Goal: Task Accomplishment & Management: Manage account settings

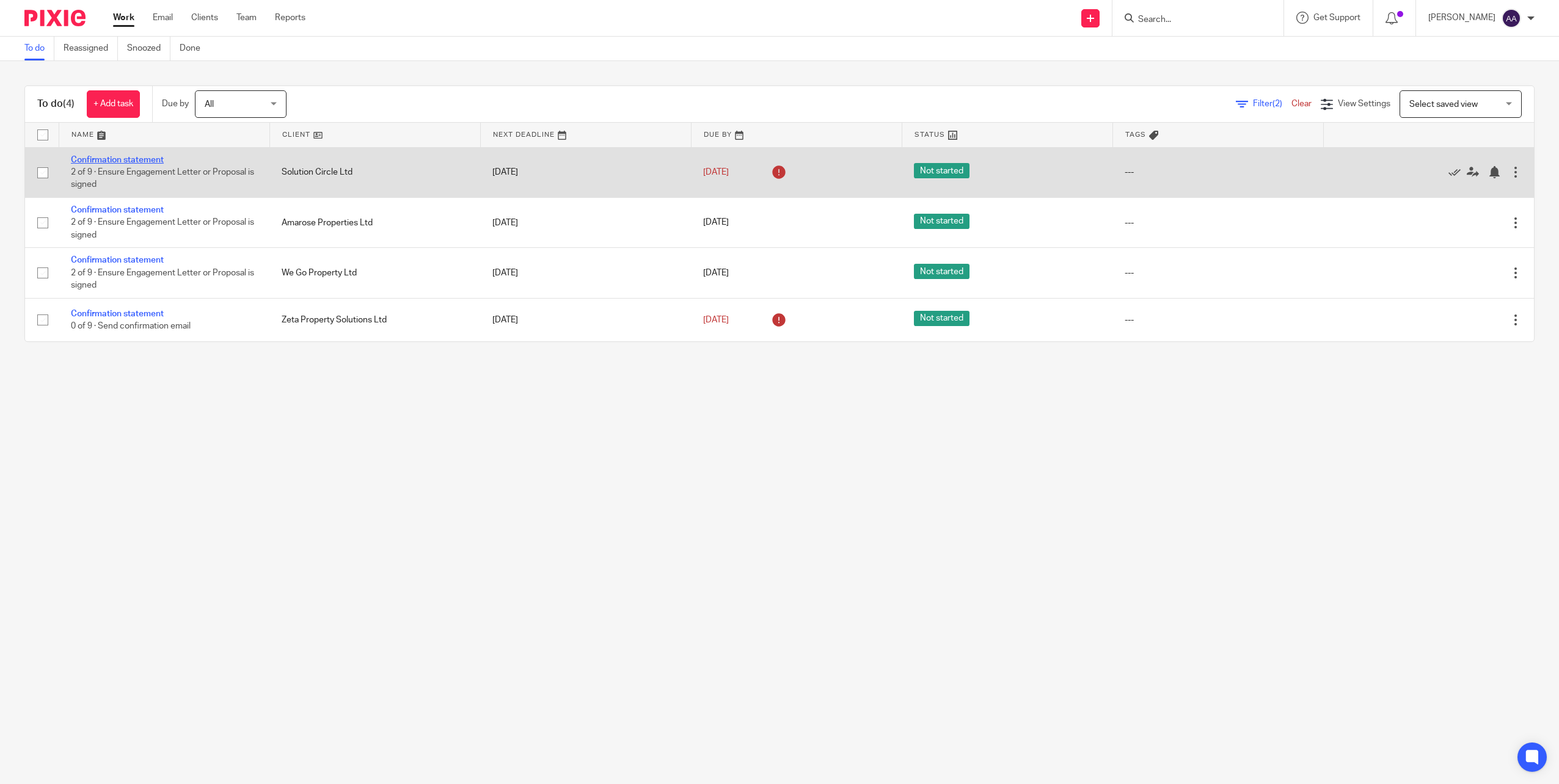
click at [123, 159] on link "Confirmation statement" at bounding box center [117, 159] width 93 height 8
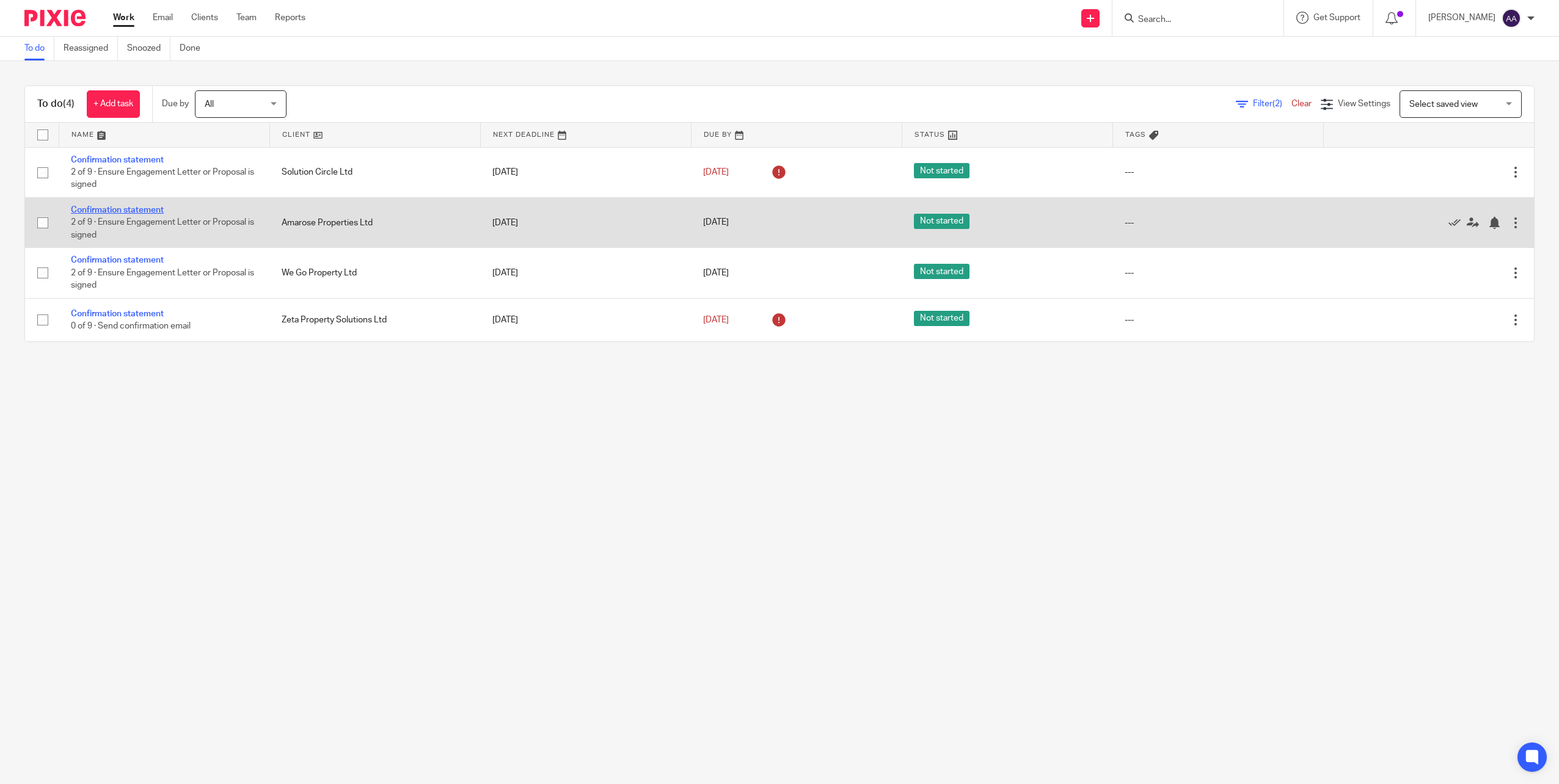
click at [121, 210] on link "Confirmation statement" at bounding box center [117, 209] width 93 height 8
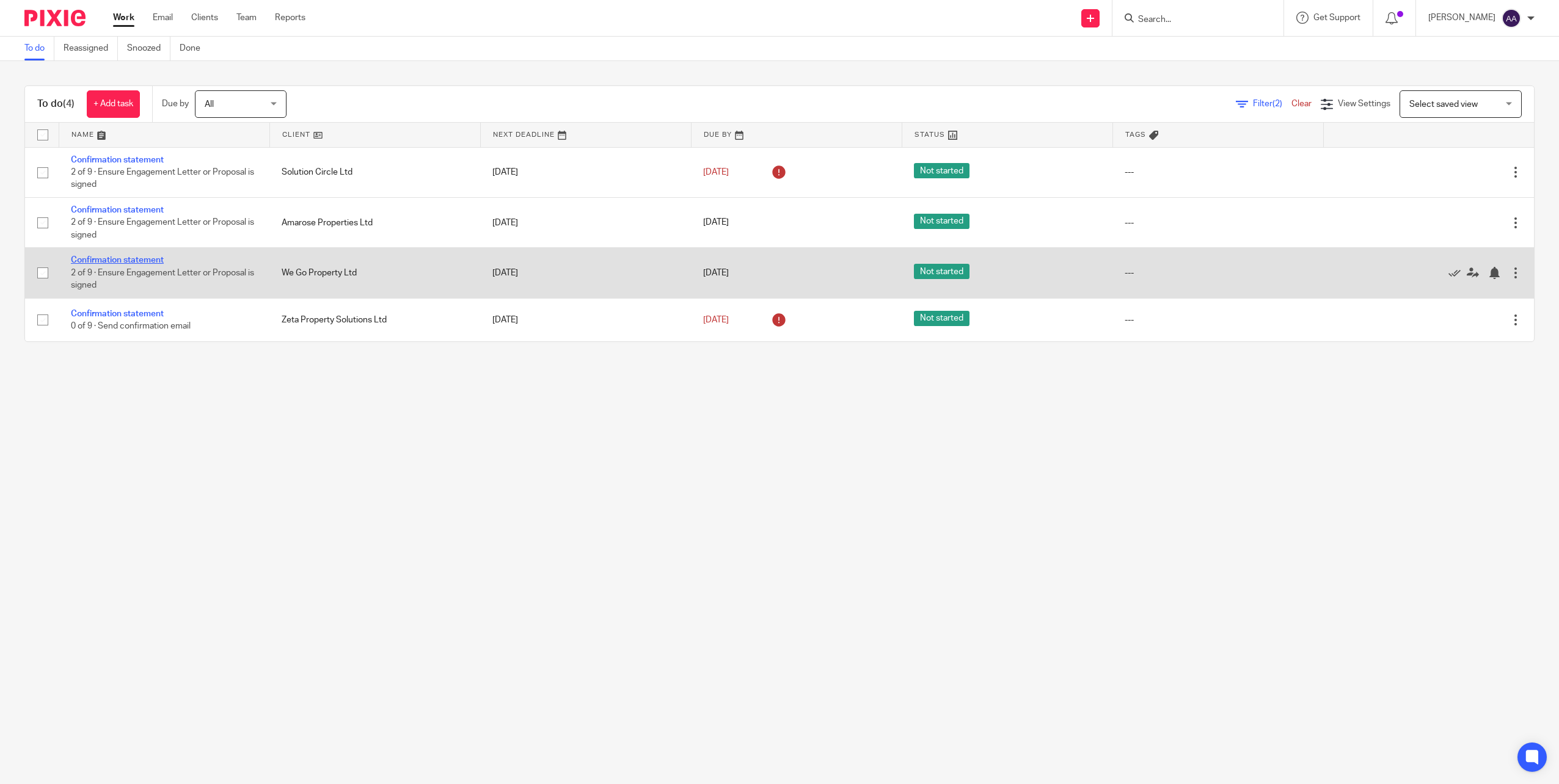
click at [128, 260] on link "Confirmation statement" at bounding box center [117, 260] width 93 height 8
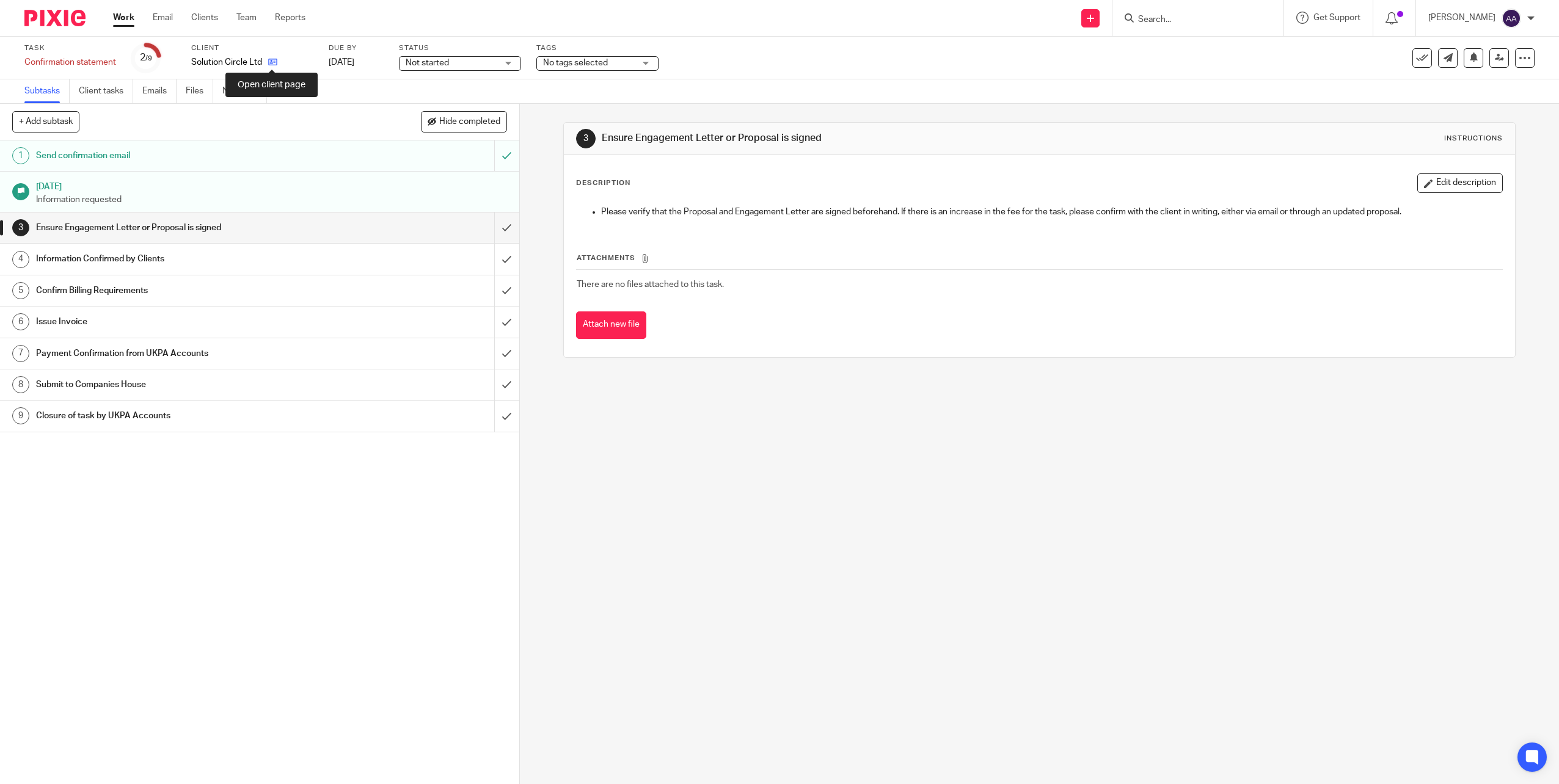
click at [270, 63] on icon at bounding box center [272, 61] width 9 height 9
drag, startPoint x: 290, startPoint y: 61, endPoint x: 308, endPoint y: 54, distance: 19.3
click at [290, 61] on icon at bounding box center [293, 61] width 9 height 9
click at [275, 62] on icon at bounding box center [277, 61] width 9 height 9
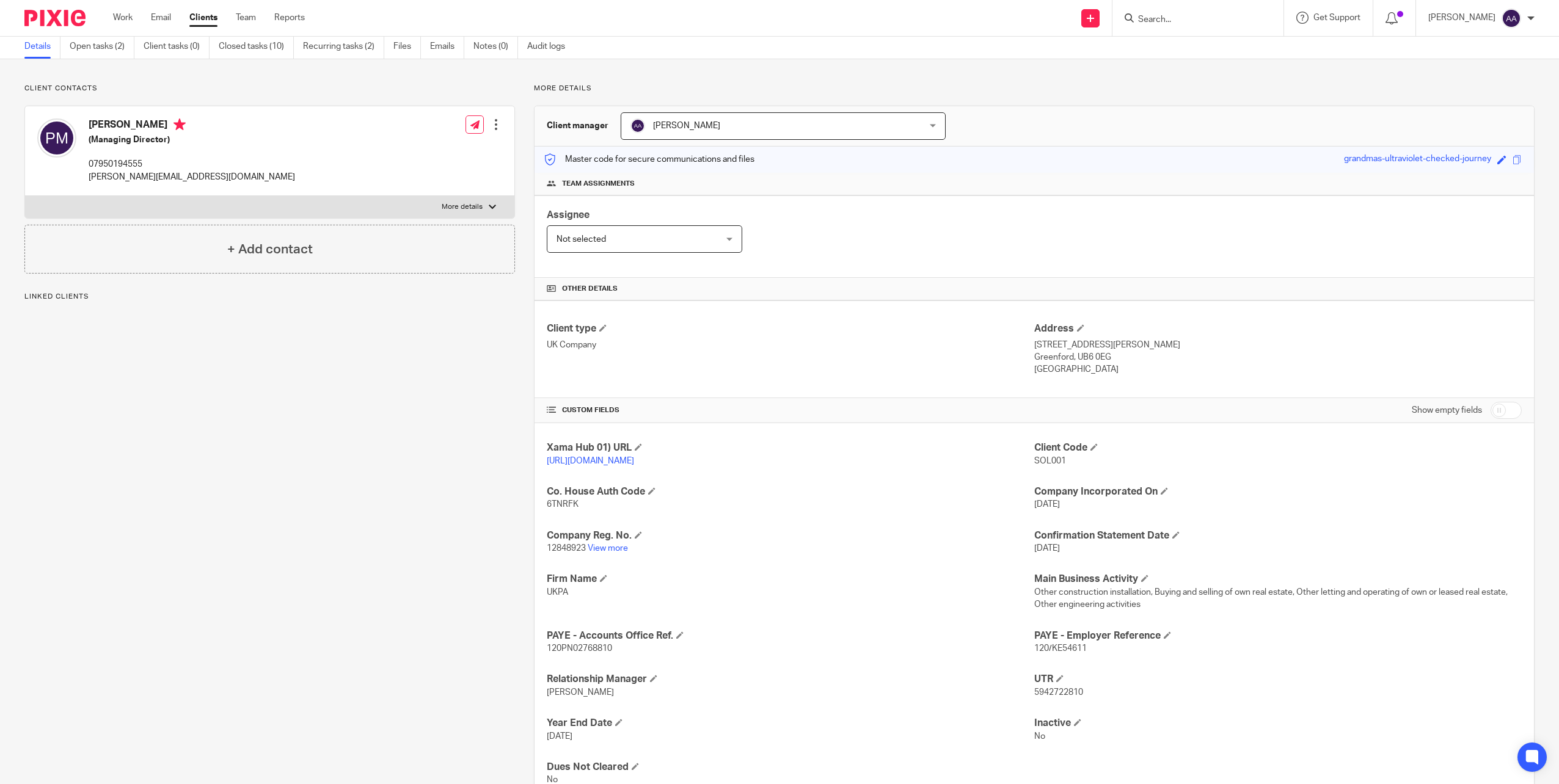
scroll to position [92, 0]
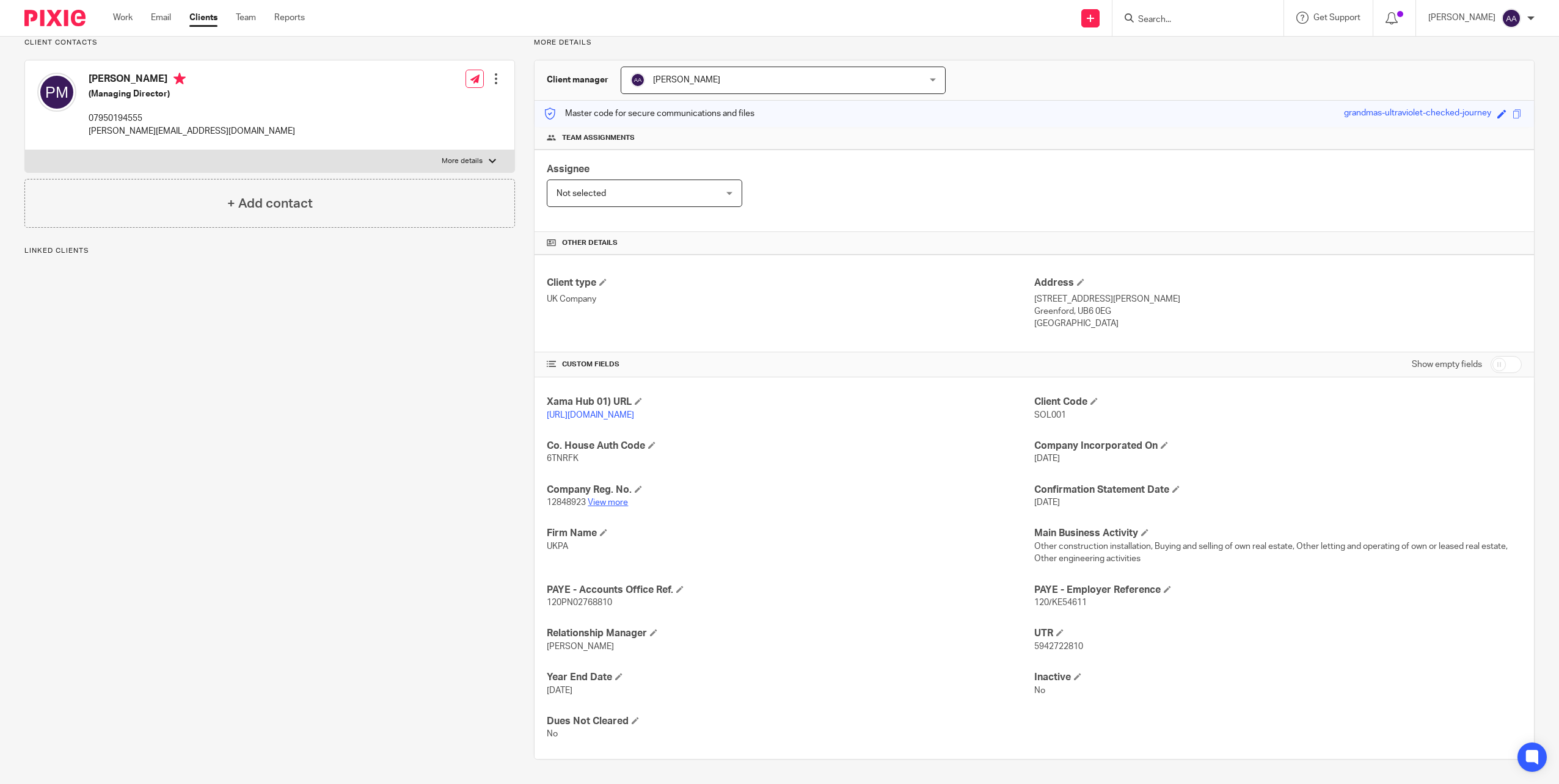
click at [617, 503] on link "View more" at bounding box center [607, 502] width 41 height 8
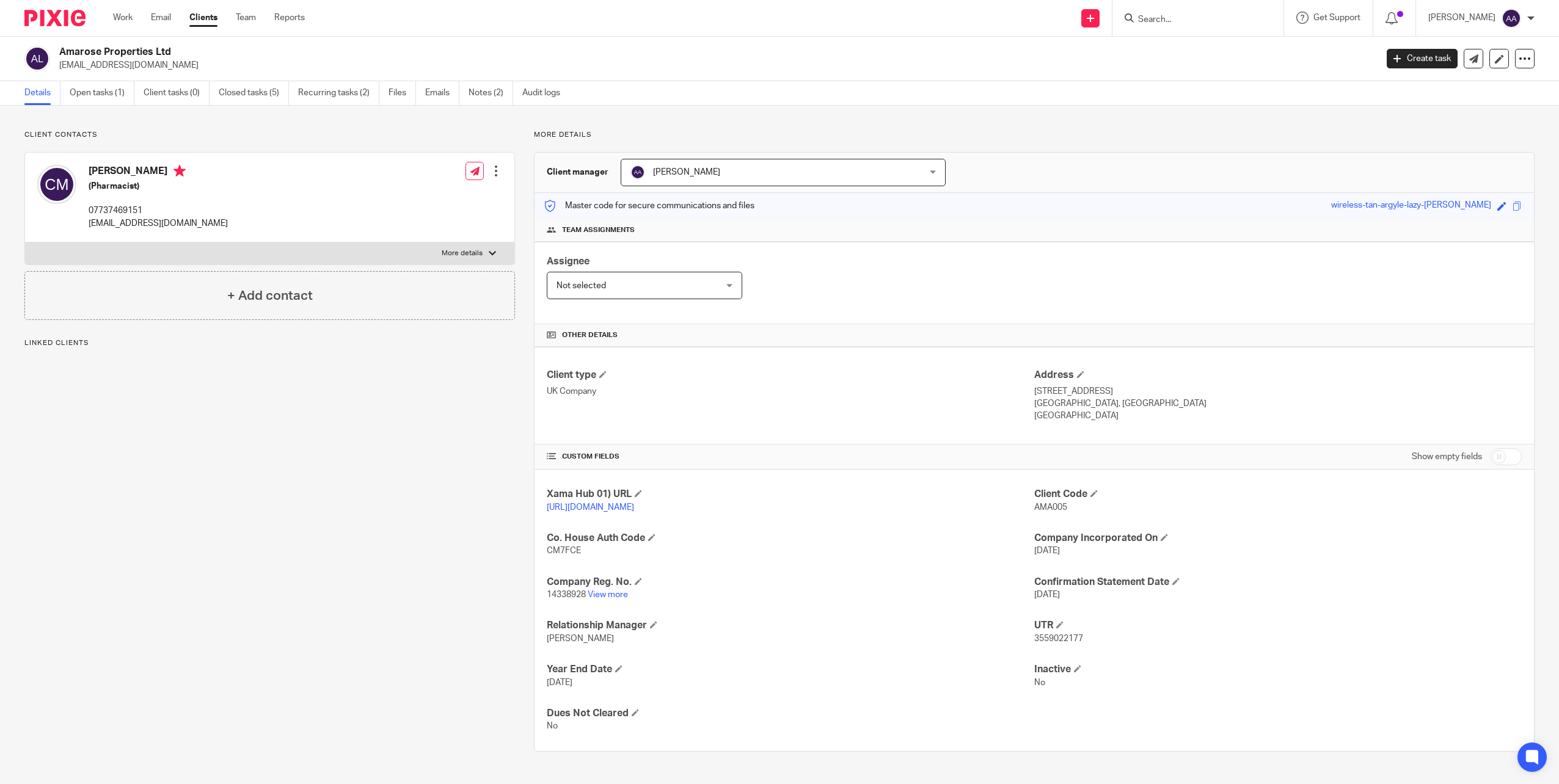
drag, startPoint x: 604, startPoint y: 591, endPoint x: 621, endPoint y: 568, distance: 28.6
click at [604, 591] on link "View more" at bounding box center [607, 594] width 41 height 8
click at [611, 593] on link "View more" at bounding box center [607, 594] width 41 height 8
